Goal: Information Seeking & Learning: Learn about a topic

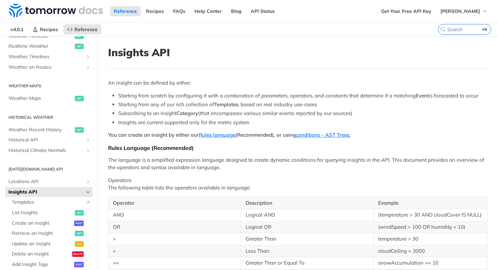
scroll to position [170, 0]
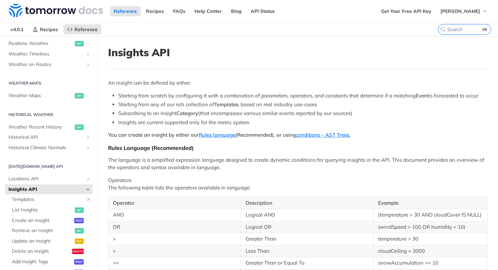
click at [54, 190] on span "Insights API" at bounding box center [45, 189] width 75 height 7
click at [85, 190] on icon "Hide subpages for Insights API" at bounding box center [87, 189] width 5 height 5
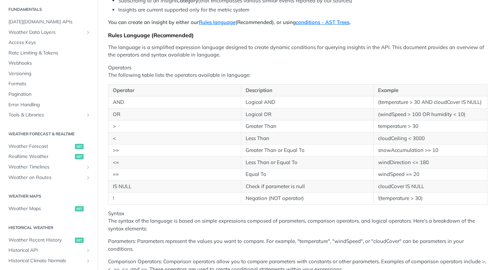
scroll to position [0, 0]
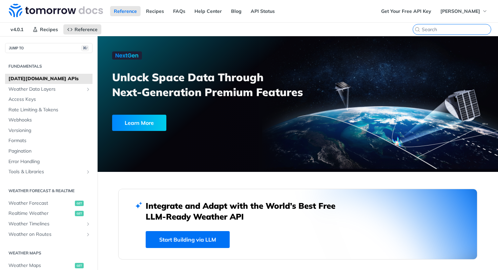
click at [450, 30] on input "⌘K" at bounding box center [456, 29] width 69 height 6
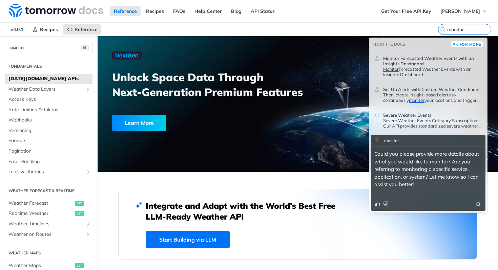
click at [435, 203] on div at bounding box center [428, 204] width 108 height 7
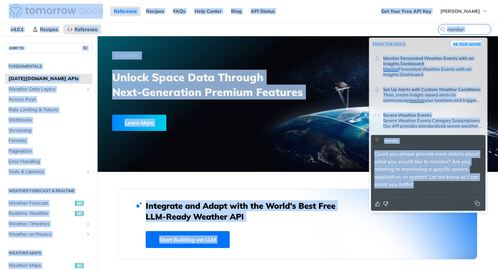
click at [472, 24] on label "monitor" at bounding box center [464, 29] width 53 height 11
click at [472, 26] on input "monitor" at bounding box center [456, 29] width 69 height 6
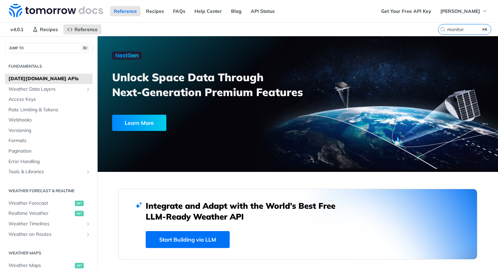
click at [472, 24] on label "monitor ⌘K" at bounding box center [464, 29] width 53 height 11
click at [472, 26] on input "monitor" at bounding box center [456, 29] width 69 height 6
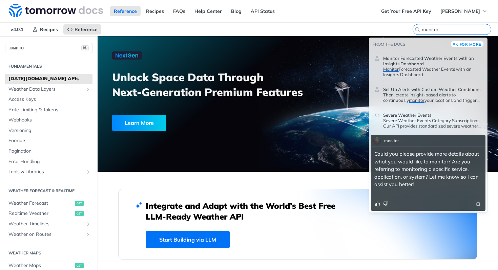
click at [468, 27] on input "monitor" at bounding box center [456, 29] width 69 height 6
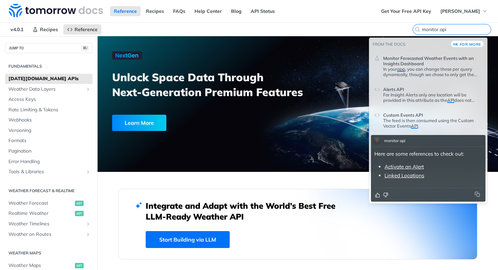
type input "monitor api"
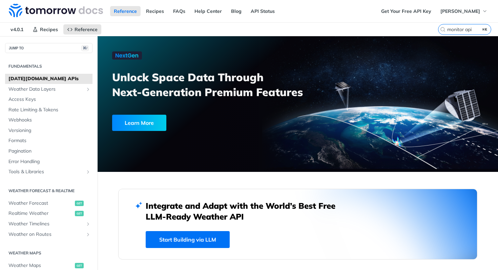
click at [450, 23] on div "monitor api ⌘K" at bounding box center [468, 30] width 60 height 14
click at [451, 27] on input "monitor api" at bounding box center [456, 29] width 69 height 6
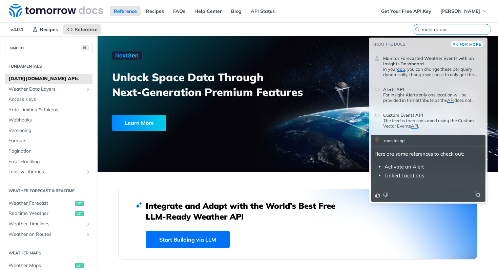
click at [458, 29] on input "monitor api" at bounding box center [456, 29] width 69 height 6
click at [405, 168] on link "Activate an Alert" at bounding box center [404, 167] width 39 height 6
click at [414, 170] on link "Activate an Alert" at bounding box center [404, 167] width 39 height 6
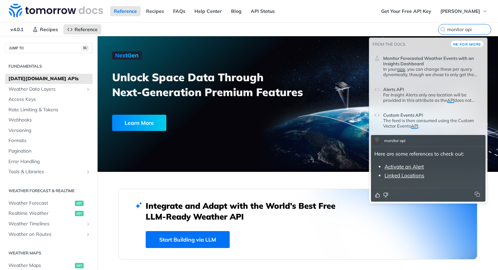
click at [414, 170] on link "Activate an Alert" at bounding box center [404, 167] width 39 height 6
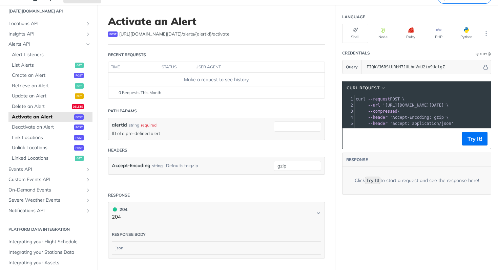
scroll to position [44, 0]
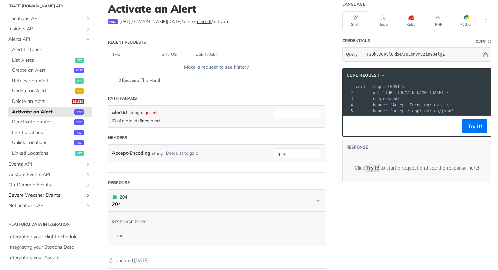
click at [73, 196] on span "Severe Weather Events" at bounding box center [45, 195] width 75 height 7
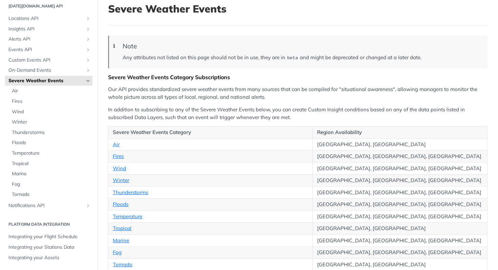
click at [73, 79] on span "Severe Weather Events" at bounding box center [45, 81] width 75 height 7
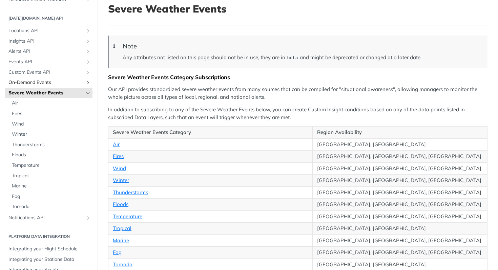
click at [80, 81] on link "On-Demand Events" at bounding box center [48, 83] width 87 height 10
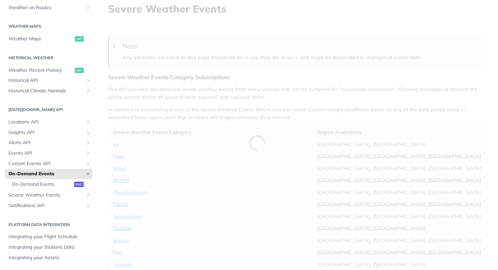
scroll to position [191, 0]
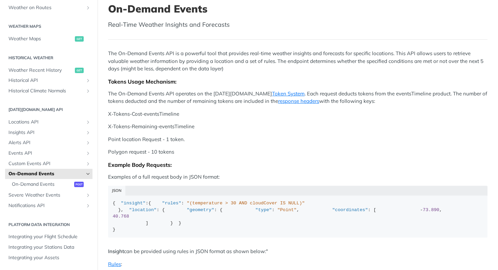
click at [84, 177] on link "On-Demand Events" at bounding box center [48, 174] width 87 height 10
click at [241, 151] on p "Polygon request - 10 tokens" at bounding box center [298, 152] width 380 height 8
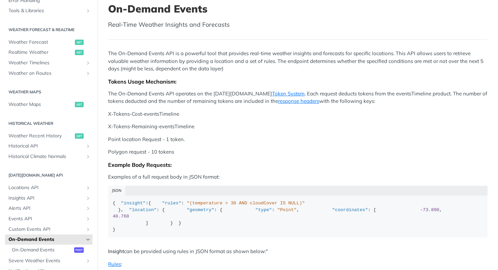
scroll to position [0, 0]
